Goal: Information Seeking & Learning: Check status

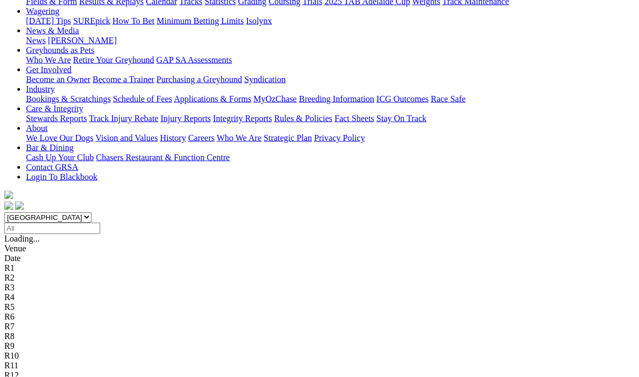
scroll to position [147, 0]
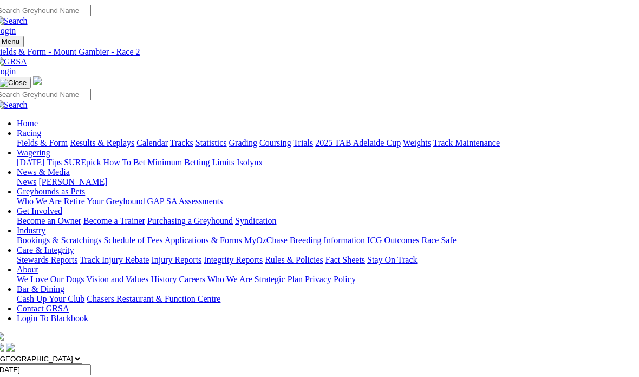
scroll to position [0, 9]
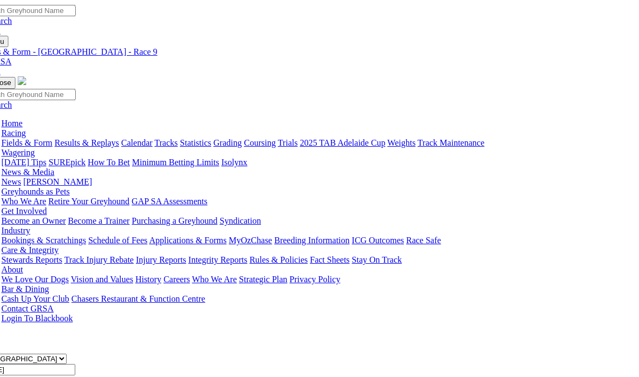
scroll to position [0, 25]
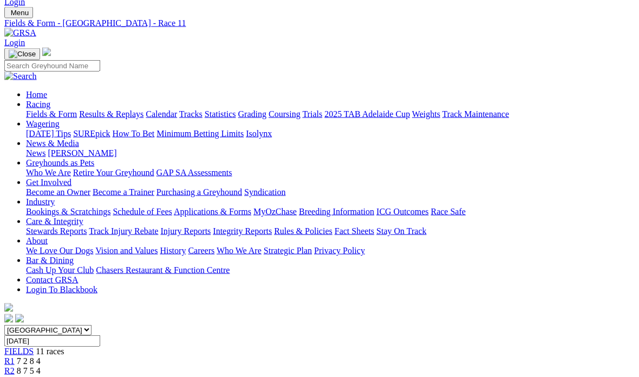
scroll to position [29, 28]
